Goal: Information Seeking & Learning: Learn about a topic

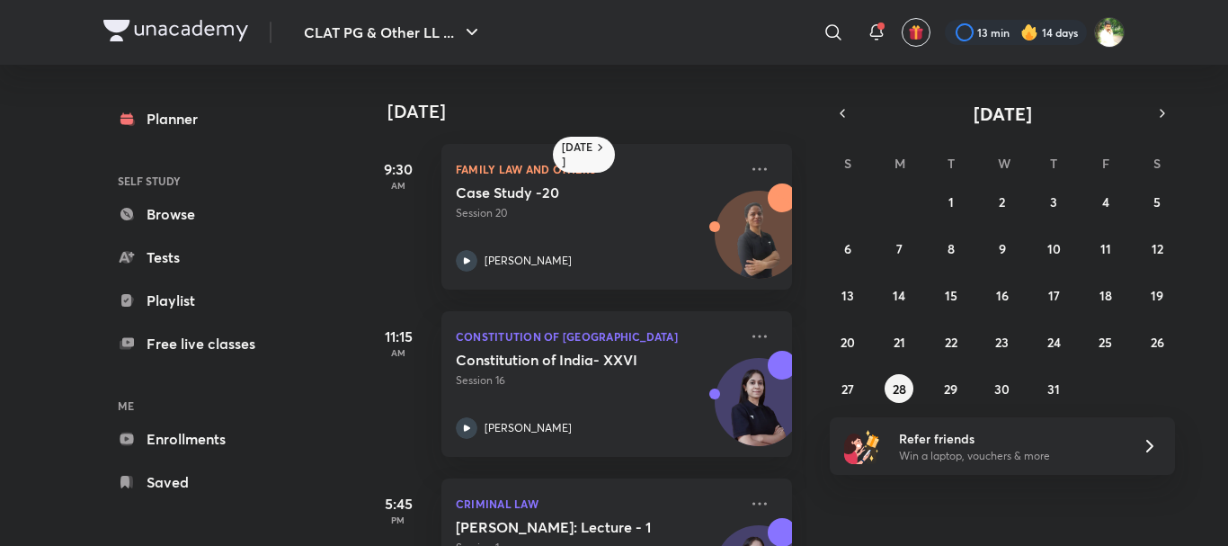
scroll to position [106, 0]
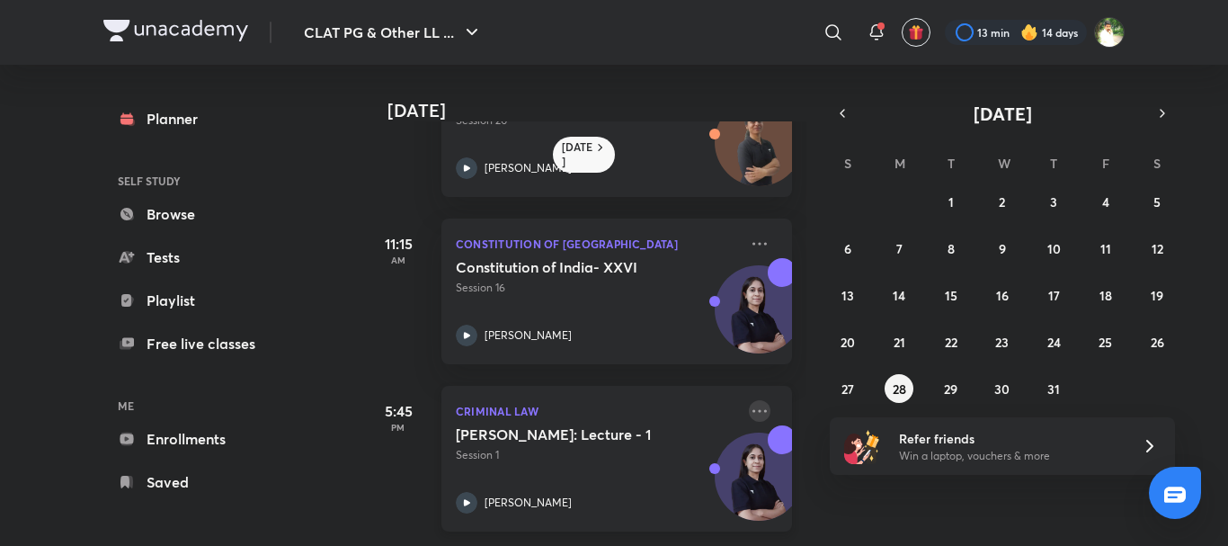
click at [752, 409] on icon at bounding box center [759, 410] width 14 height 3
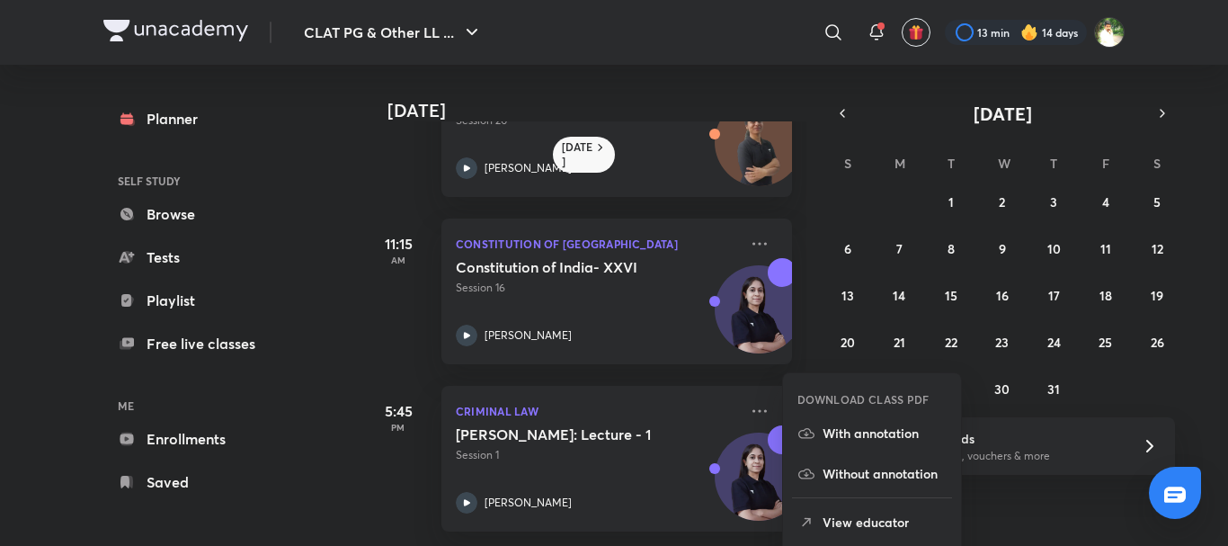
click at [843, 450] on li "With annotation" at bounding box center [872, 433] width 178 height 40
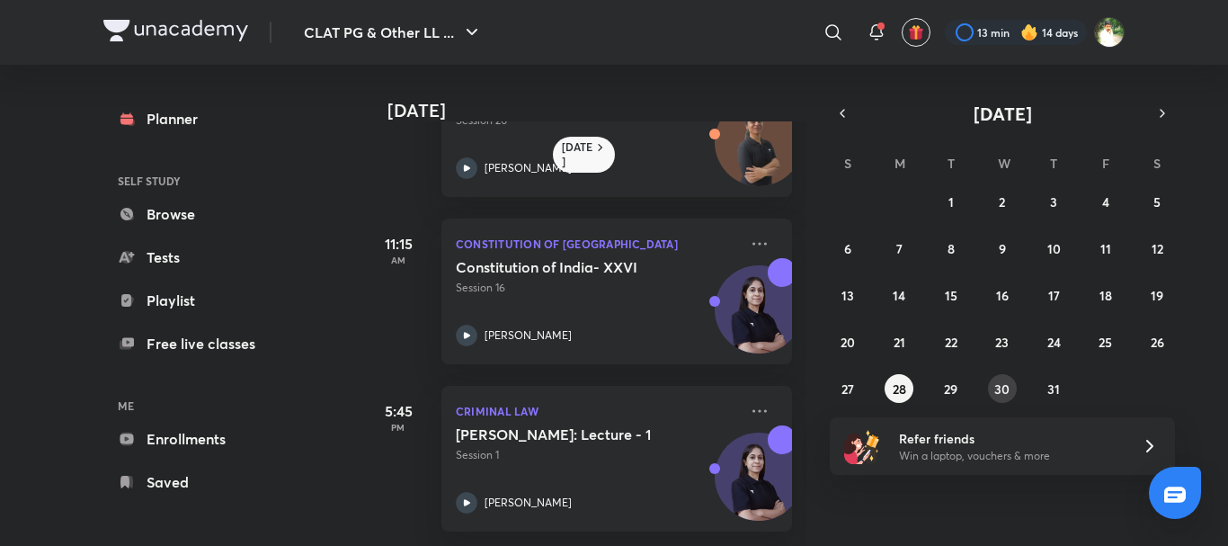
click at [996, 384] on abbr "30" at bounding box center [1001, 388] width 15 height 17
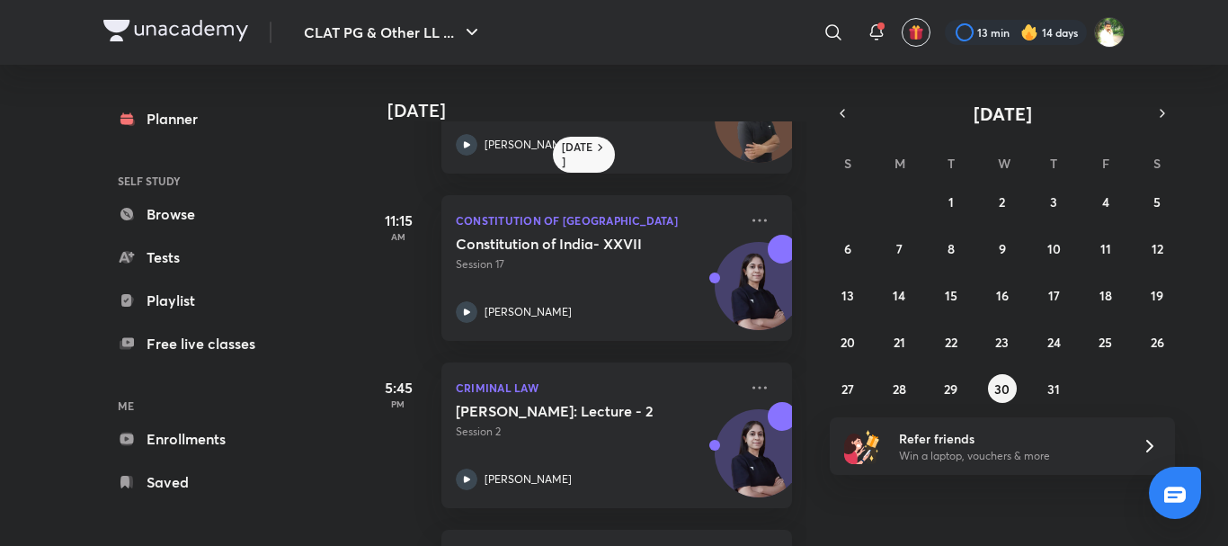
scroll to position [117, 0]
click at [678, 415] on h5 "[PERSON_NAME]: Lecture - 2" at bounding box center [568, 410] width 224 height 18
